Goal: Find specific page/section

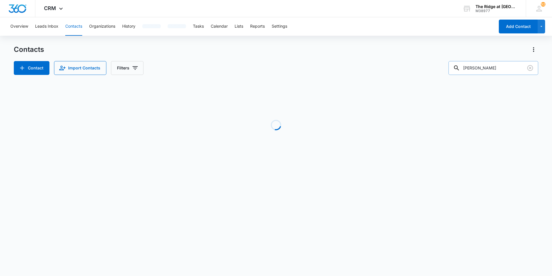
click at [488, 68] on input "[PERSON_NAME]" at bounding box center [494, 68] width 90 height 14
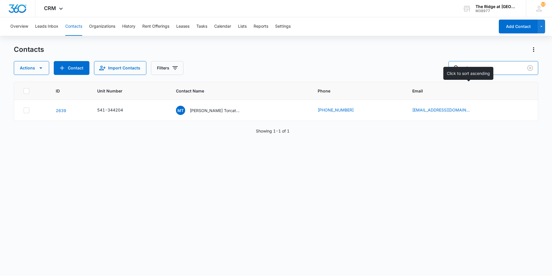
type input "m"
type input "4"
type input "541-46101"
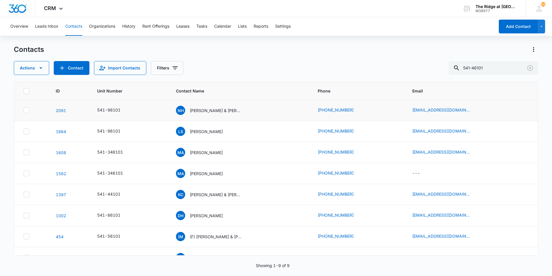
click at [259, 112] on div "NH [PERSON_NAME] & [PERSON_NAME]" at bounding box center [240, 110] width 128 height 9
click at [133, 108] on div "541-96101" at bounding box center [129, 110] width 65 height 7
click at [187, 109] on div "NH [PERSON_NAME] & [PERSON_NAME]" at bounding box center [209, 110] width 66 height 9
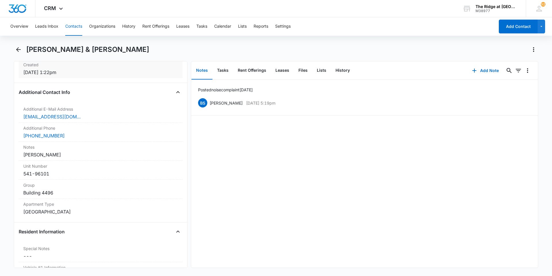
scroll to position [374, 0]
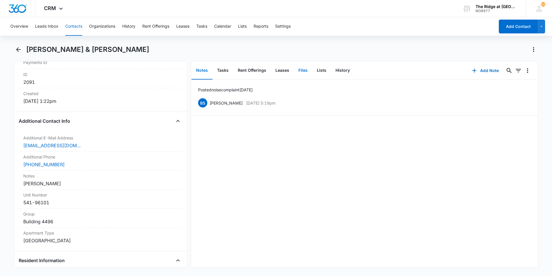
click at [305, 71] on button "Files" at bounding box center [303, 71] width 18 height 18
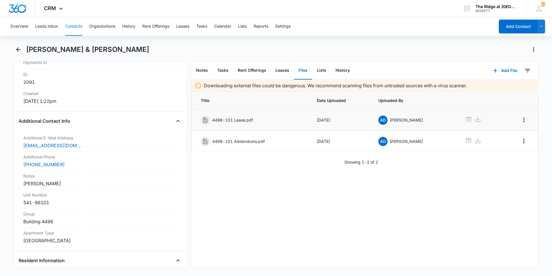
click at [293, 121] on div "4496-101 Lease.pdf" at bounding box center [251, 119] width 100 height 9
click at [465, 119] on icon at bounding box center [468, 119] width 7 height 7
